Goal: Information Seeking & Learning: Learn about a topic

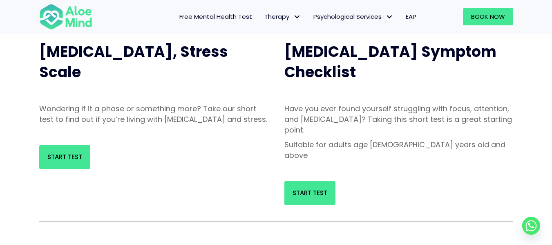
scroll to position [97, 0]
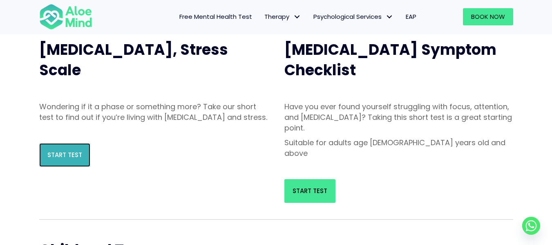
click at [77, 159] on span "Start Test" at bounding box center [64, 154] width 35 height 9
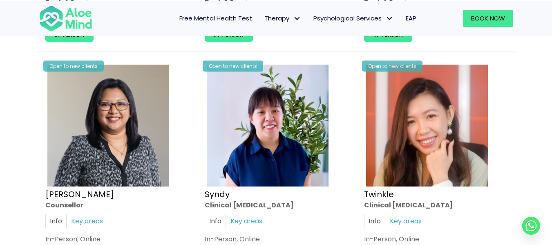
scroll to position [1916, 0]
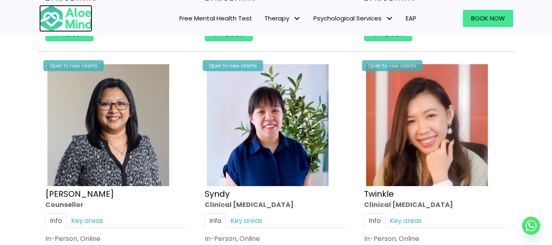
click at [55, 17] on img at bounding box center [65, 18] width 53 height 27
